Goal: Transaction & Acquisition: Purchase product/service

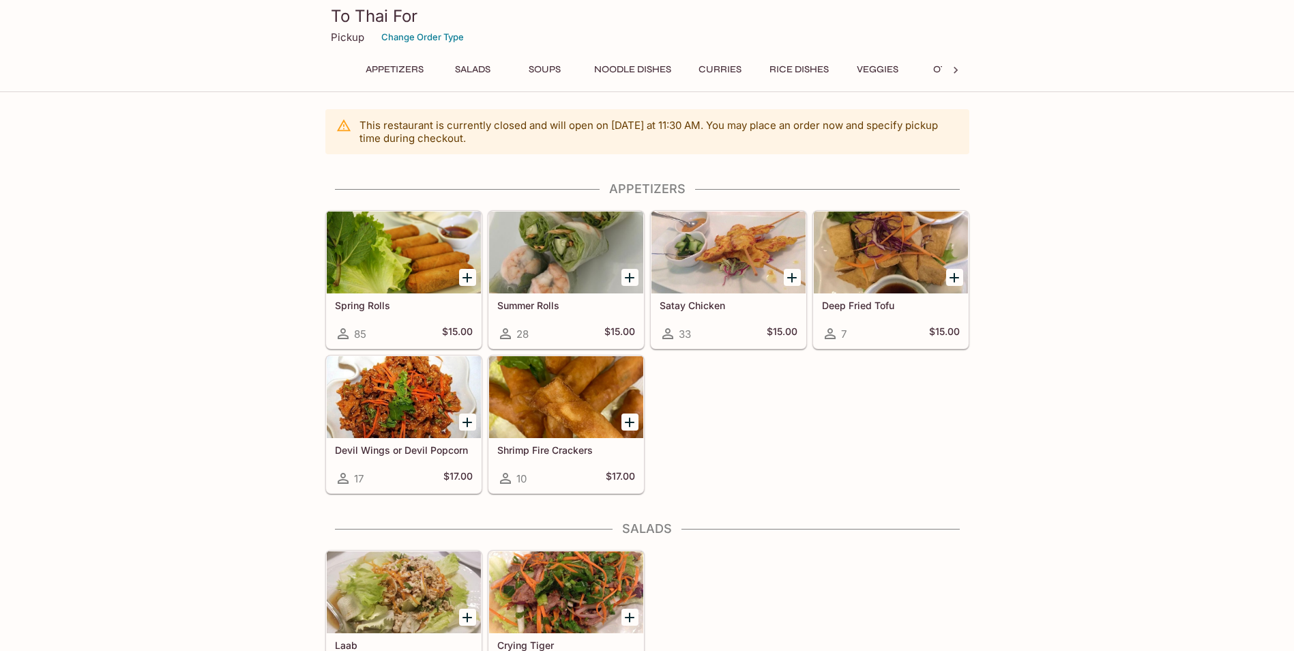
click at [466, 276] on icon "Add Spring Rolls" at bounding box center [467, 278] width 16 height 16
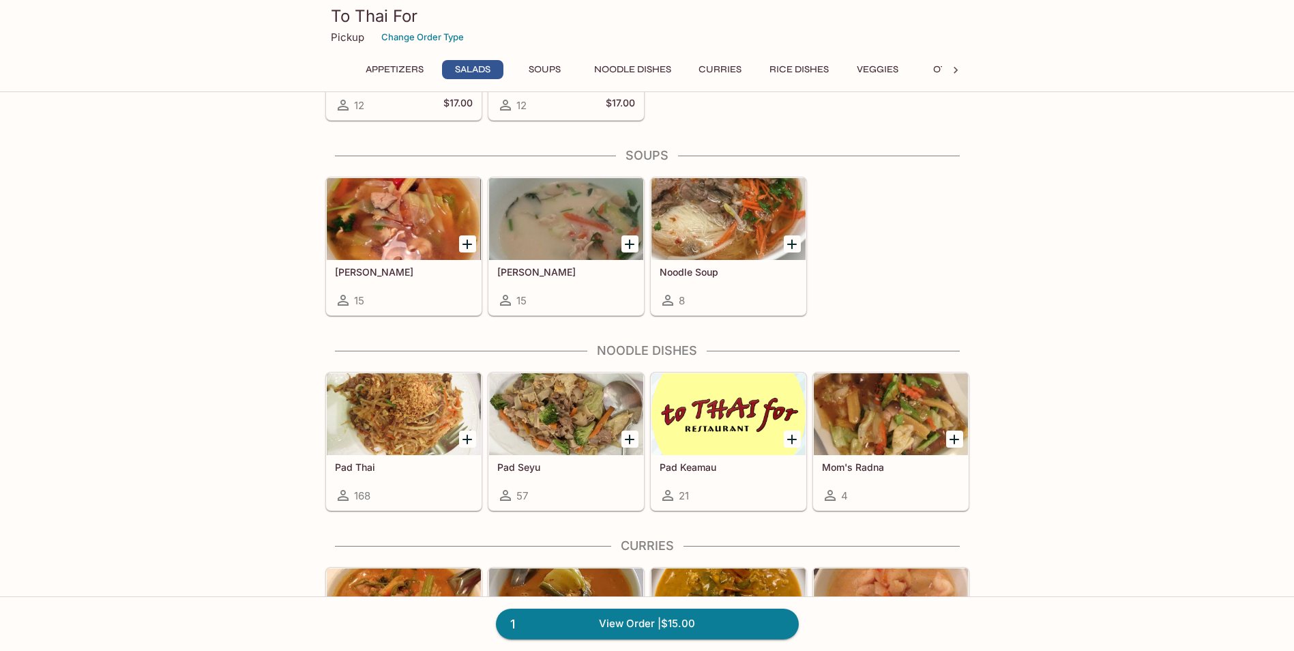
scroll to position [682, 0]
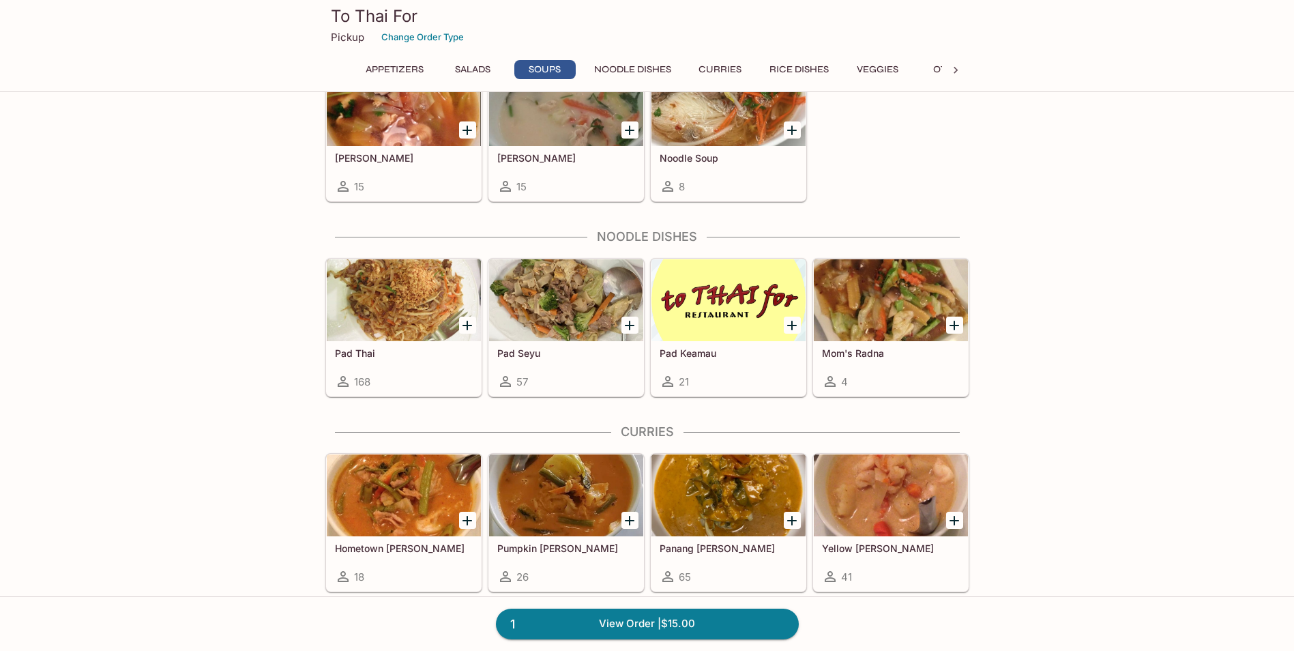
click at [378, 315] on div at bounding box center [404, 300] width 154 height 82
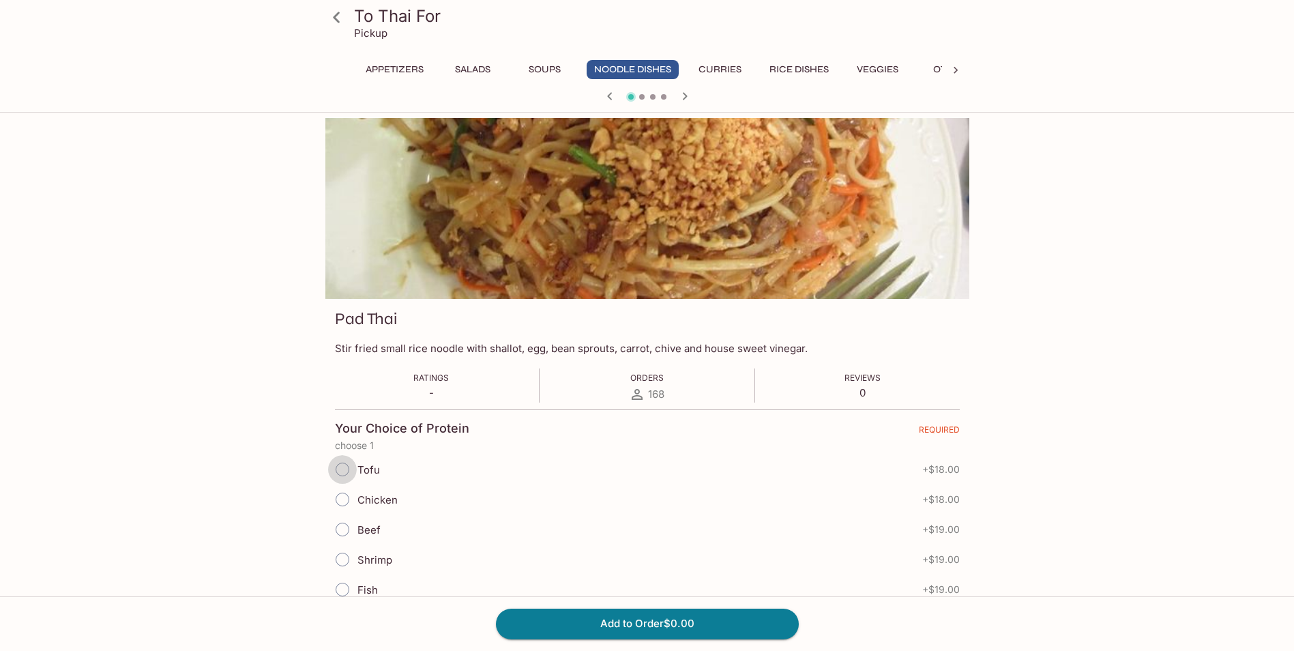
click at [345, 465] on input "Tofu" at bounding box center [342, 469] width 29 height 29
radio input "true"
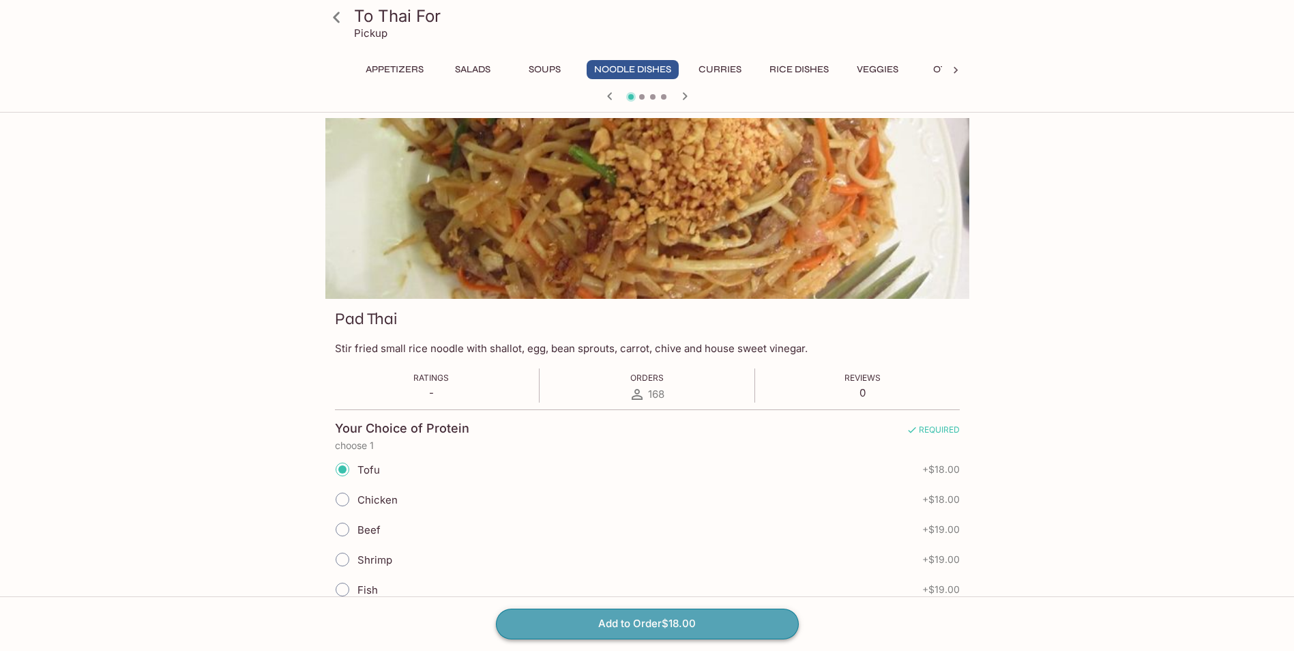
click at [678, 622] on button "Add to Order $18.00" at bounding box center [647, 624] width 303 height 30
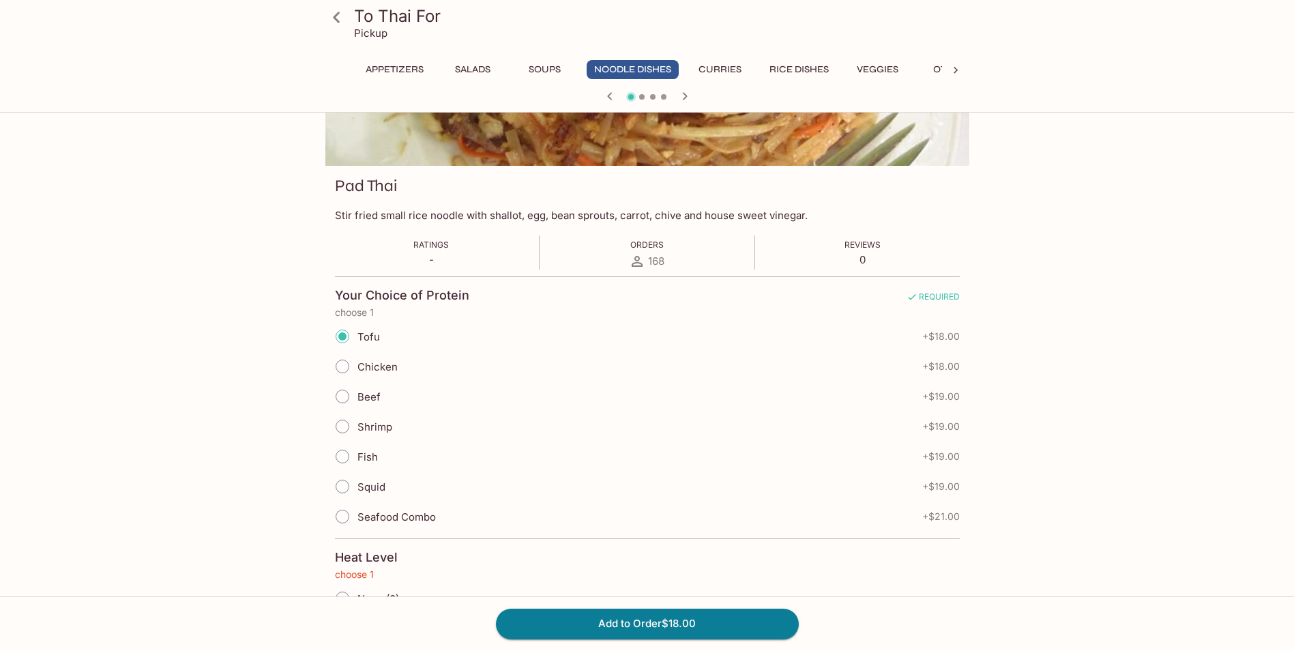
scroll to position [247, 0]
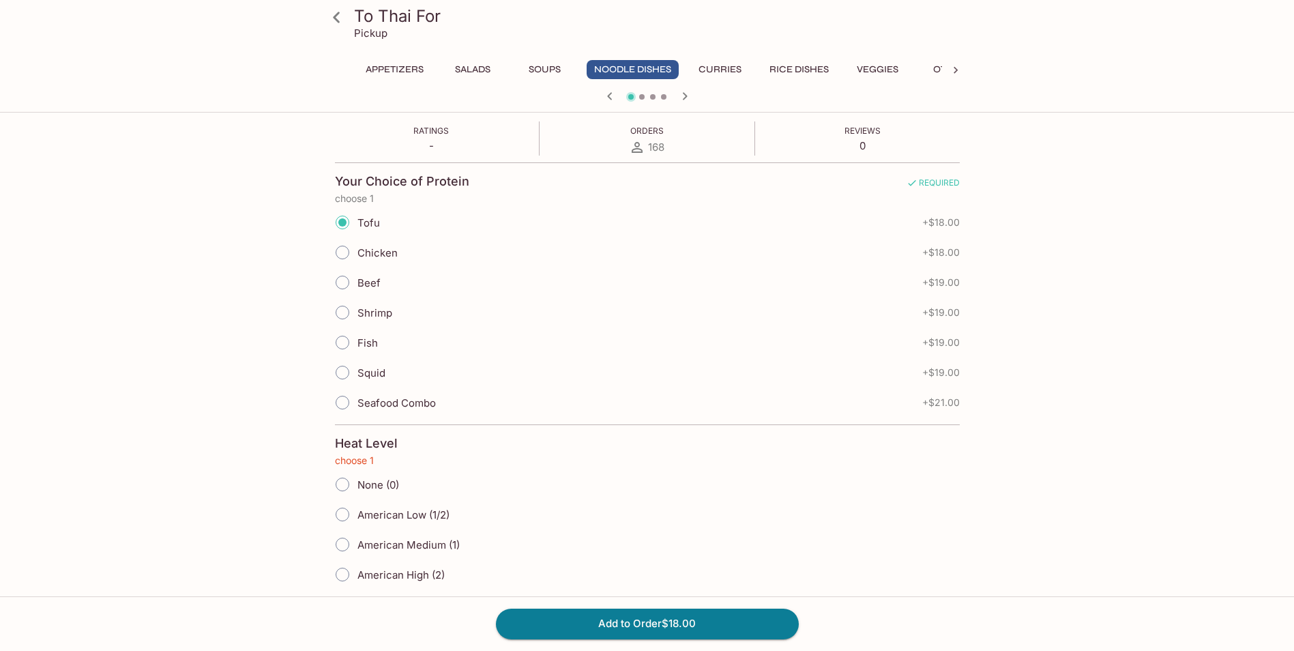
click at [338, 541] on input "American Medium (1)" at bounding box center [342, 544] width 29 height 29
radio input "true"
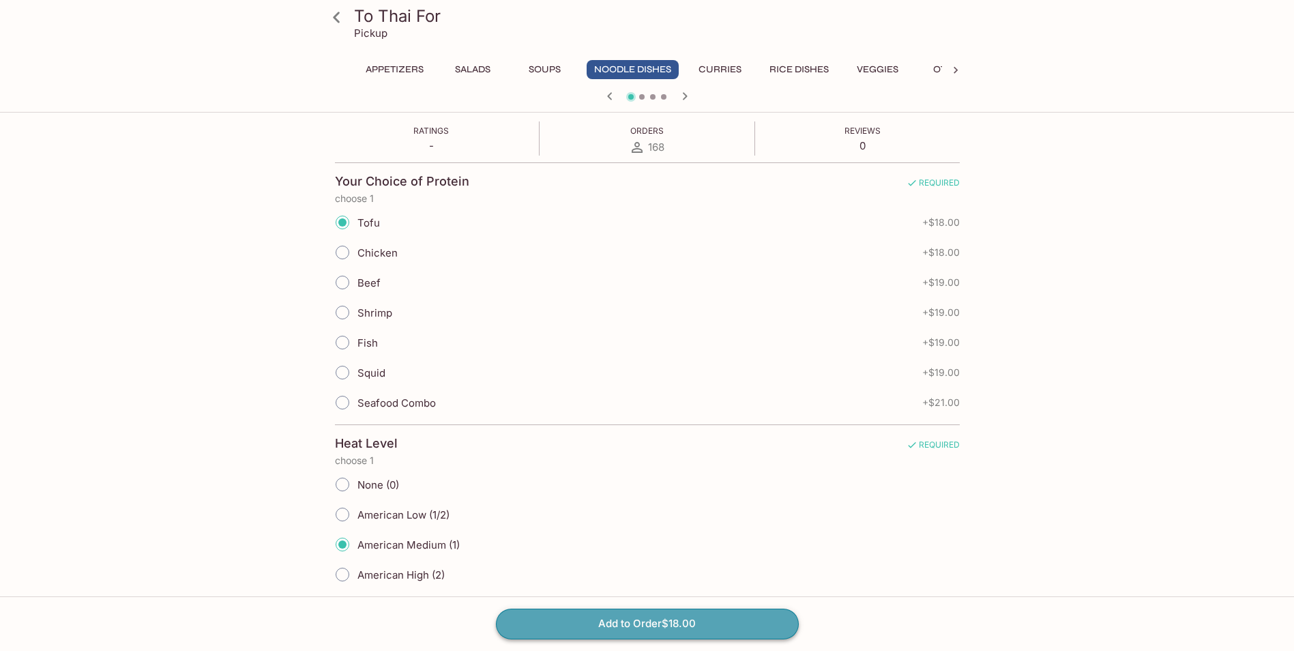
click at [632, 617] on button "Add to Order $18.00" at bounding box center [647, 624] width 303 height 30
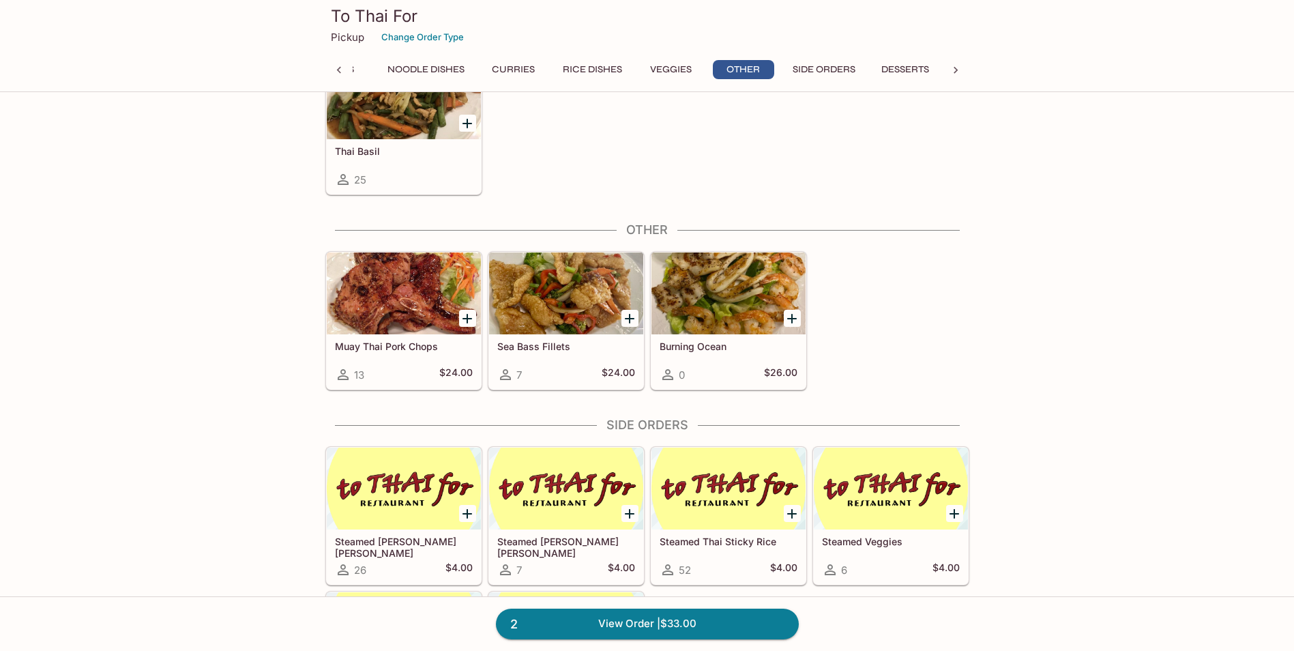
scroll to position [1873, 0]
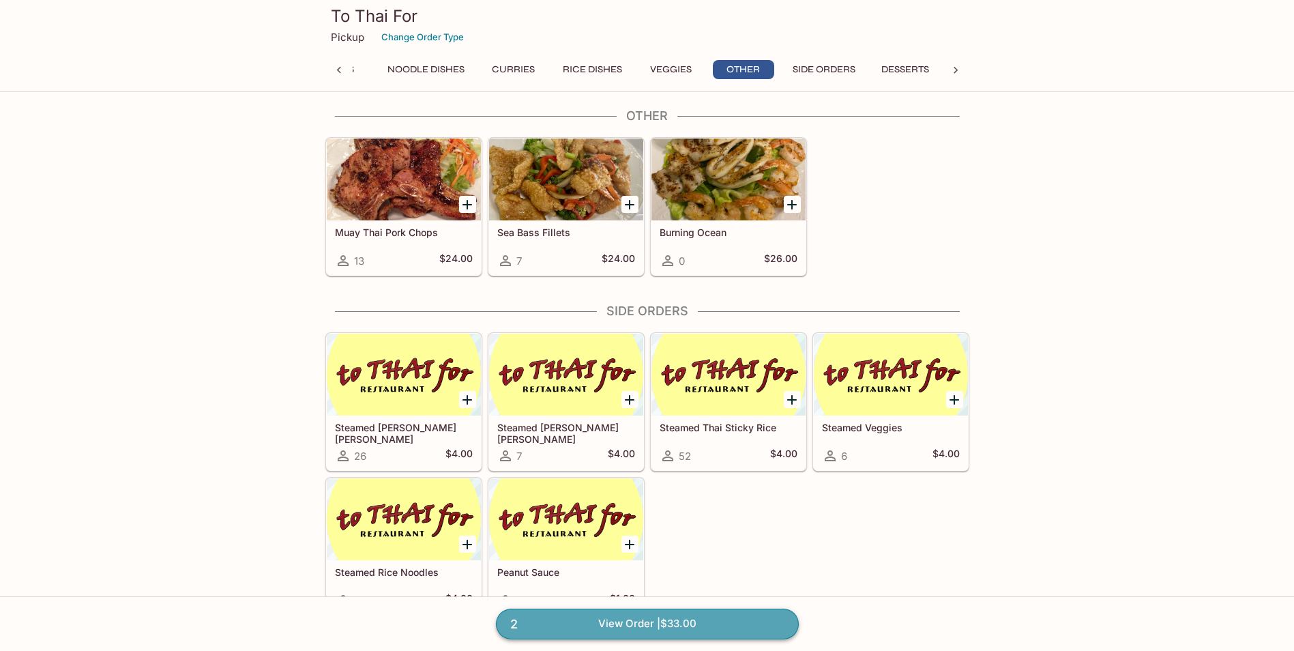
click at [615, 626] on link "2 View Order | $33.00" at bounding box center [647, 624] width 303 height 30
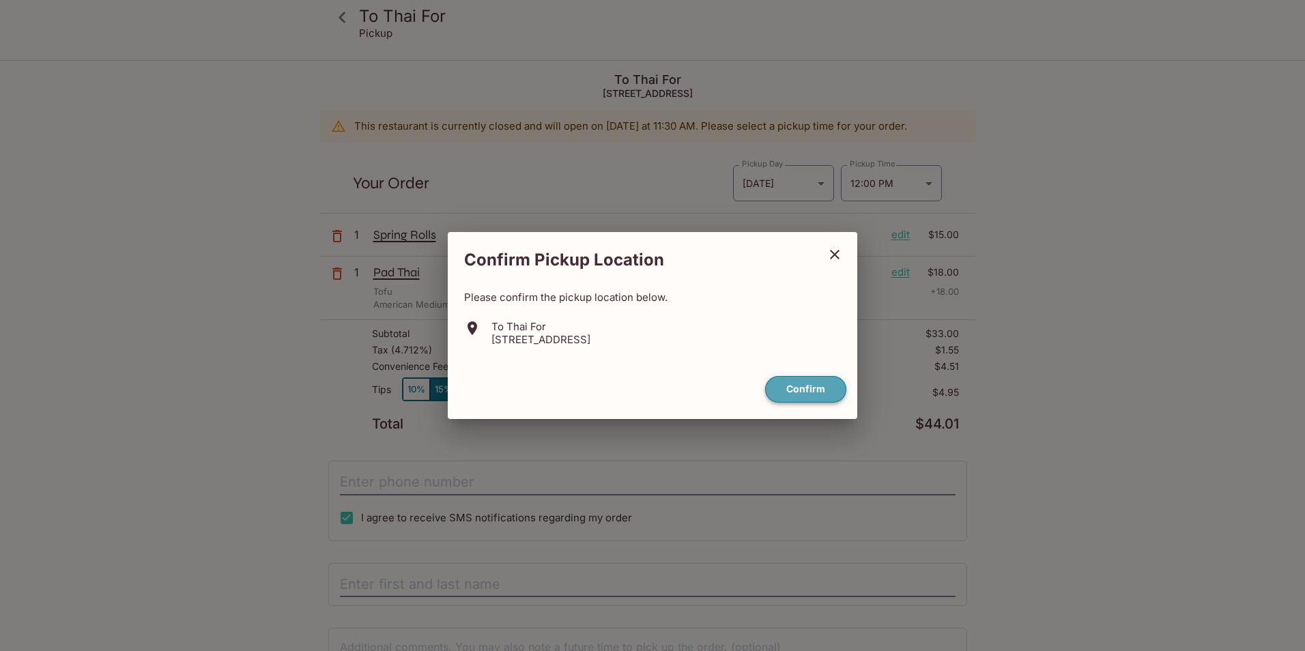
click at [797, 388] on button "Confirm" at bounding box center [805, 389] width 81 height 27
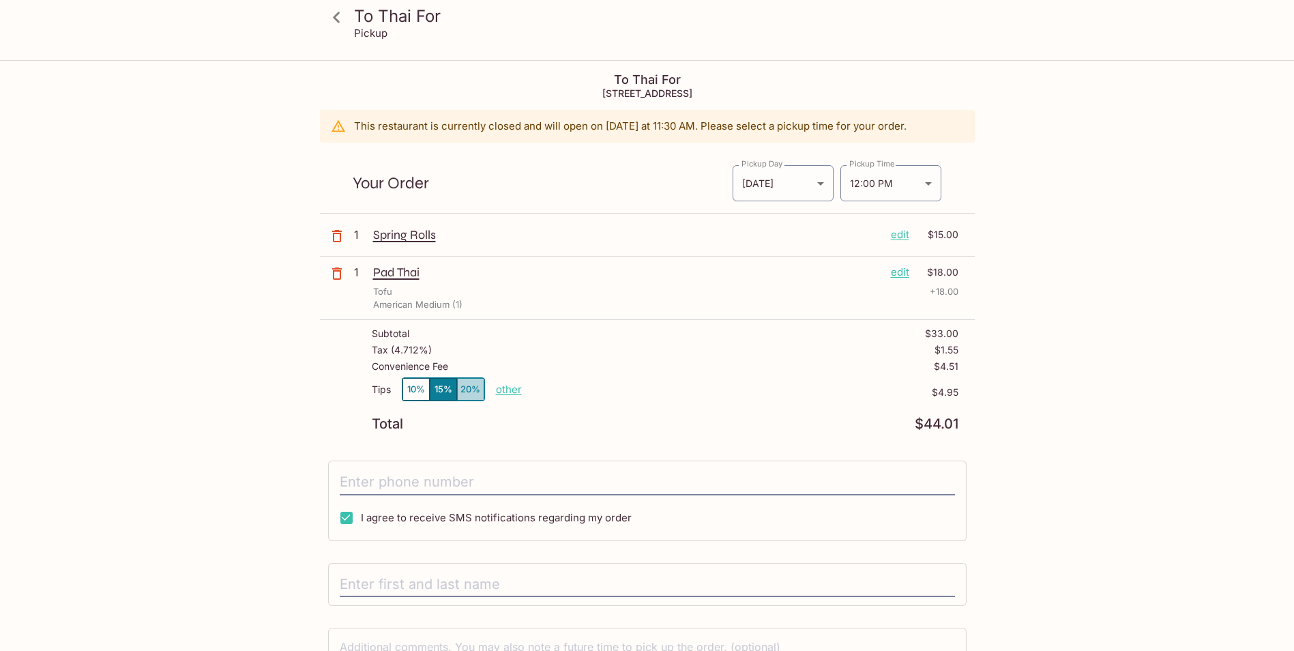
click at [474, 388] on button "20%" at bounding box center [470, 389] width 27 height 23
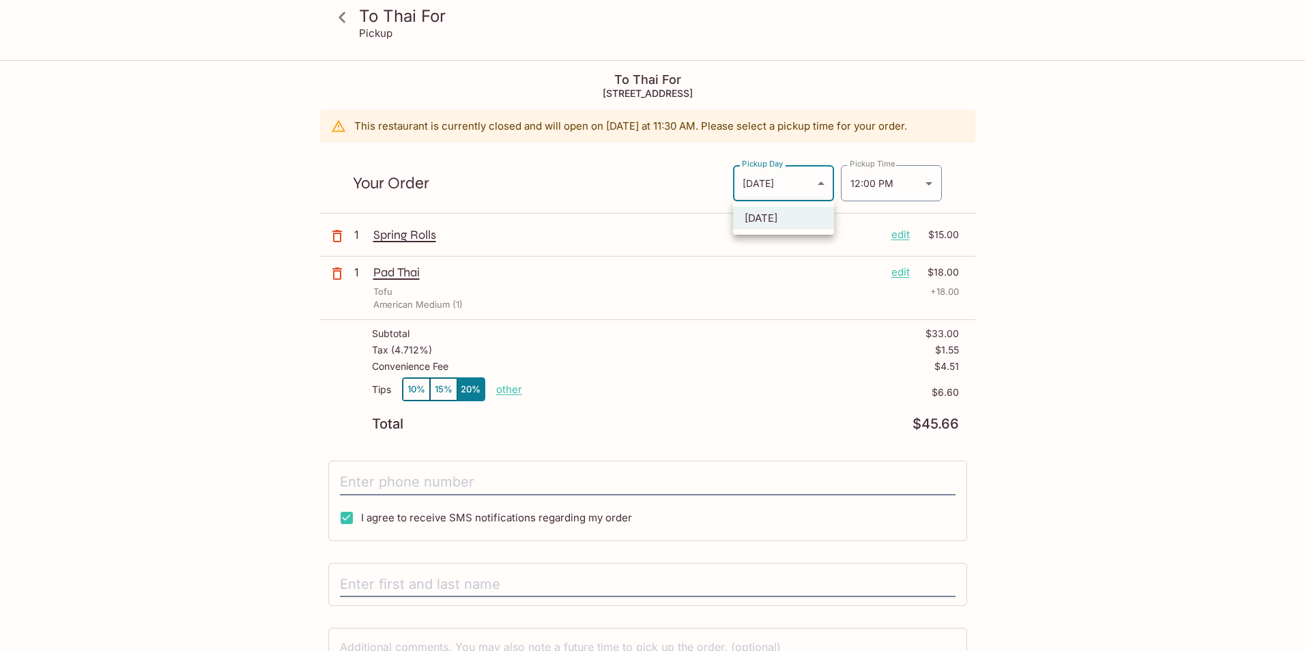
click at [749, 180] on body "To Thai For Pickup To Thai For [STREET_ADDRESS] This restaurant is currently cl…" at bounding box center [652, 386] width 1305 height 651
drag, startPoint x: 1080, startPoint y: 209, endPoint x: 1041, endPoint y: 190, distance: 43.9
click at [1080, 209] on div at bounding box center [652, 325] width 1305 height 651
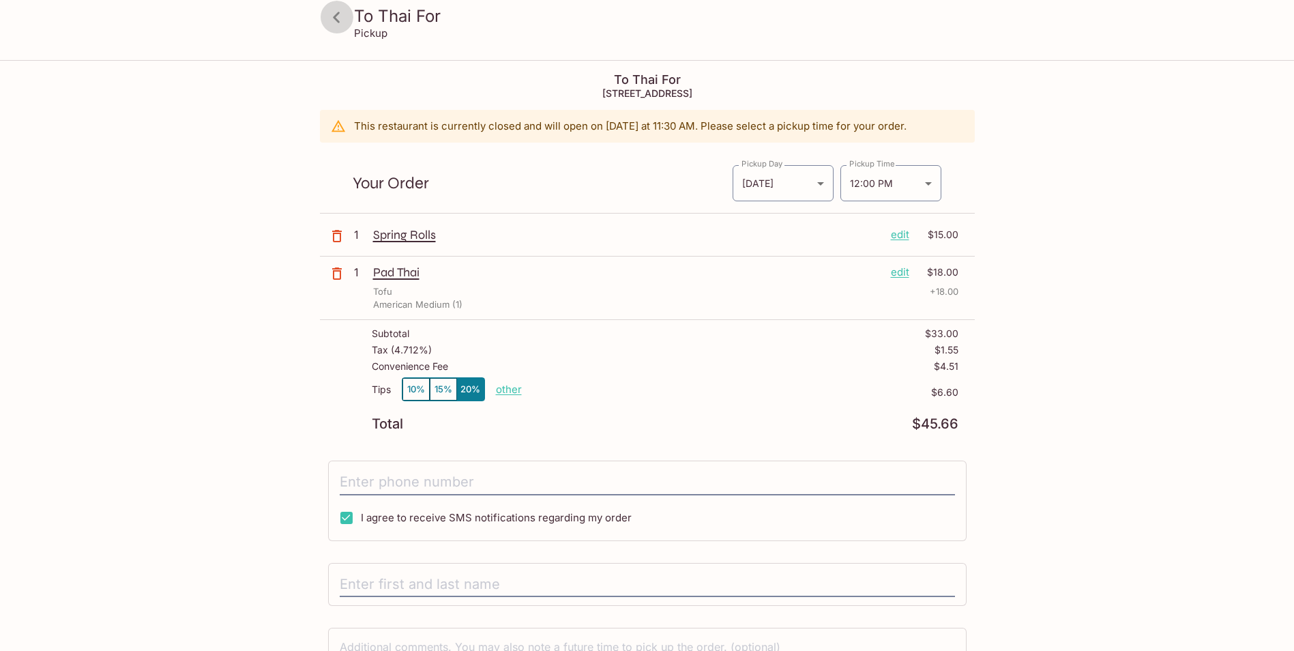
click at [343, 22] on icon at bounding box center [337, 17] width 24 height 24
